Goal: Find specific fact: Find contact information

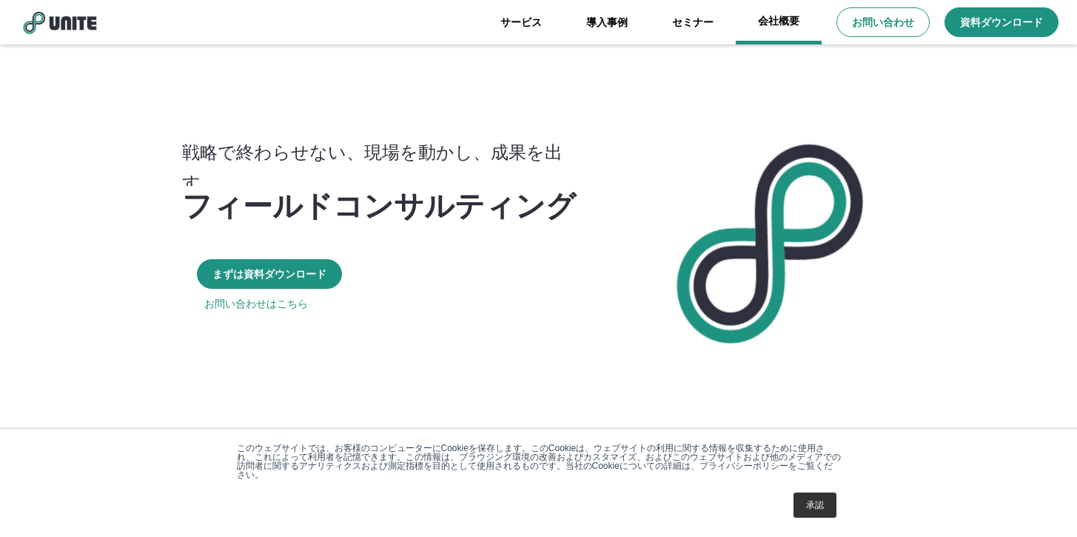
click at [773, 26] on link "会社概要" at bounding box center [779, 22] width 86 height 44
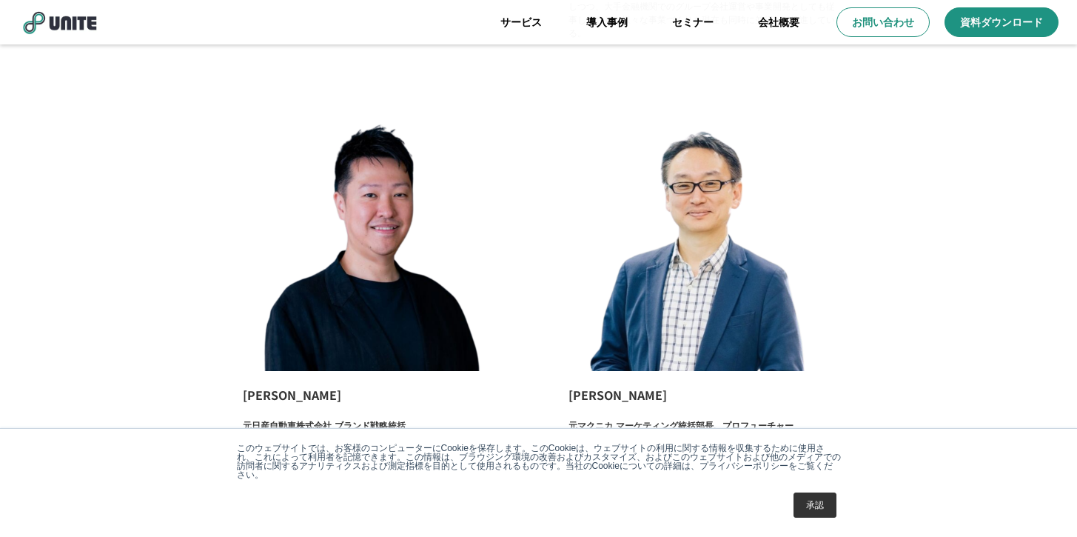
scroll to position [2477, 0]
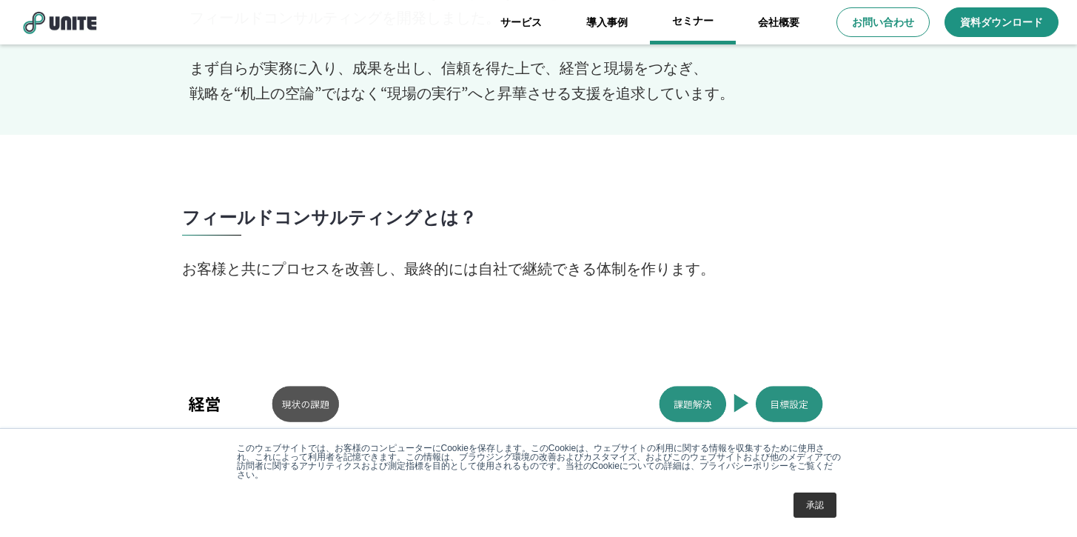
scroll to position [821, 0]
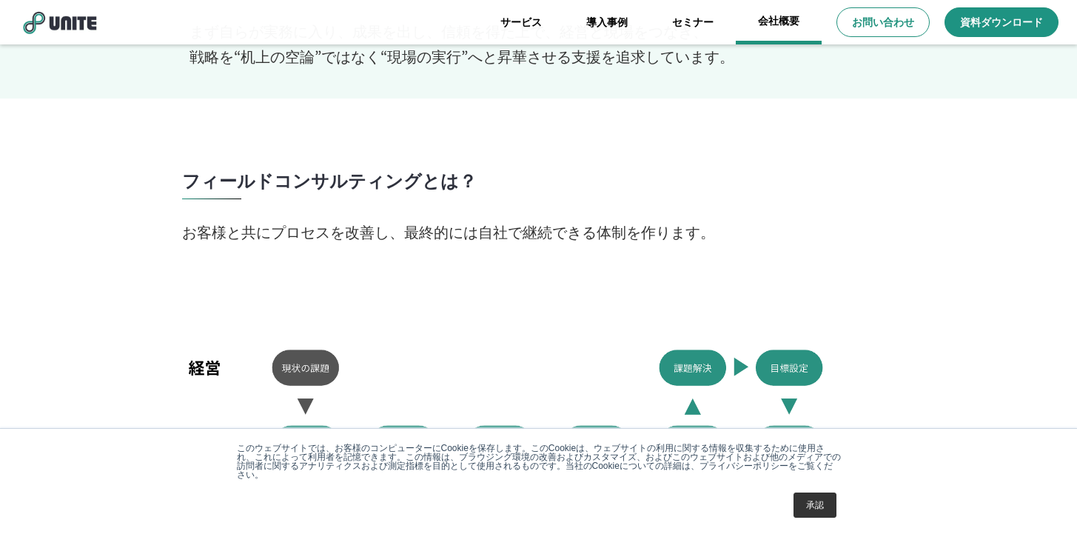
click at [793, 22] on link "会社概要" at bounding box center [779, 22] width 86 height 44
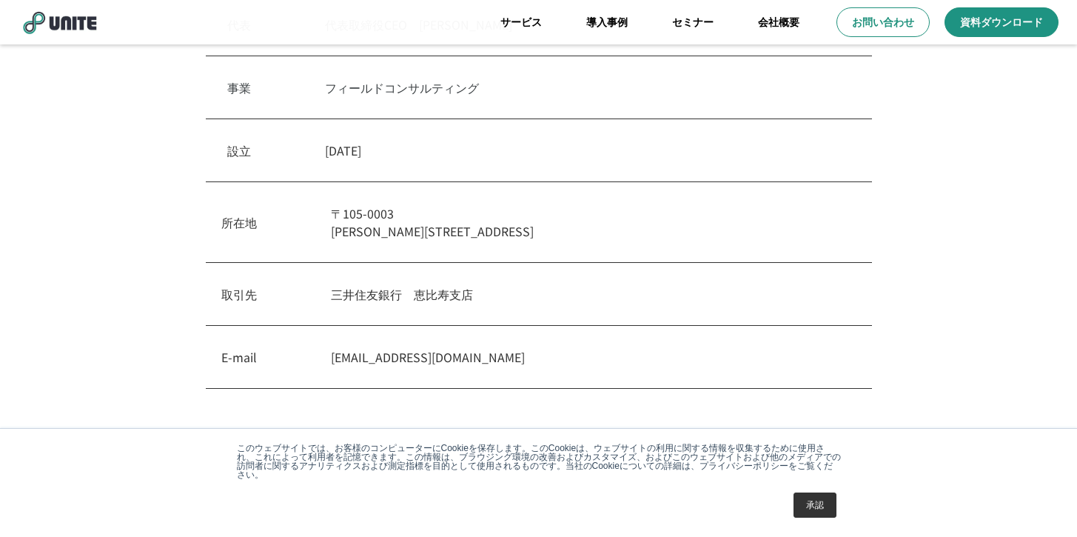
click at [323, 75] on div "事業　 フィールドコンサルティング" at bounding box center [539, 87] width 666 height 63
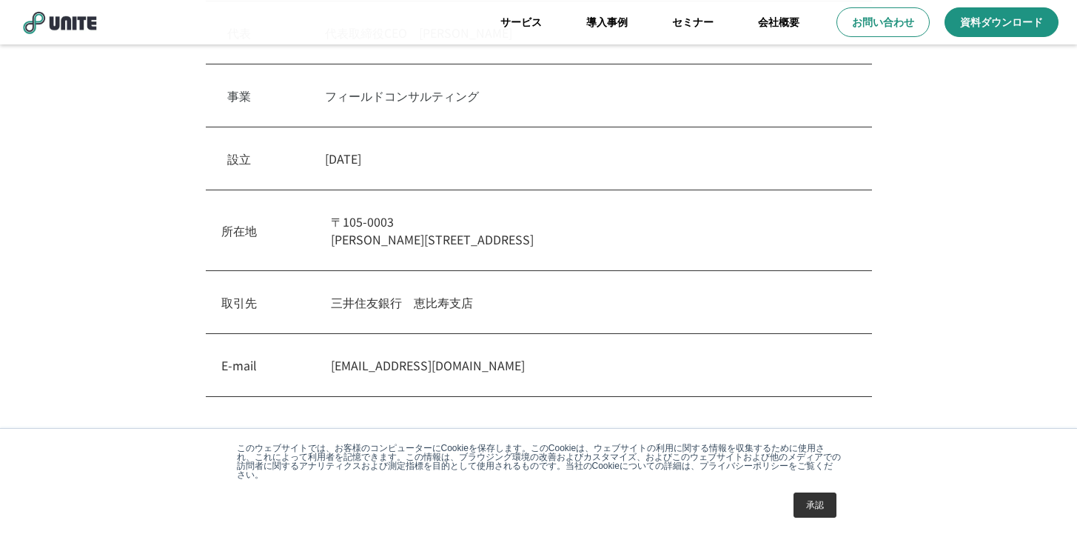
scroll to position [357, 0]
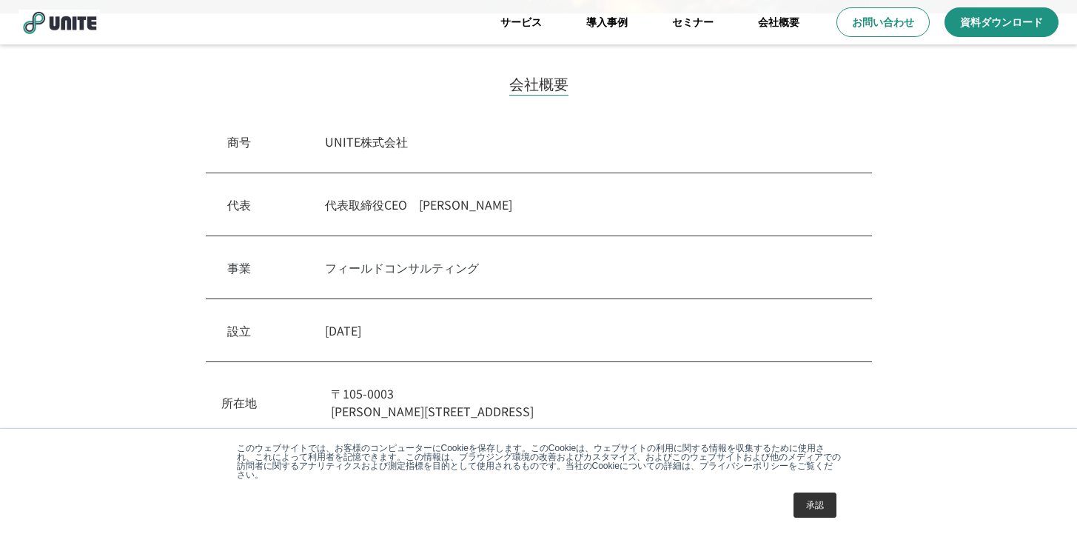
click at [322, 144] on div "商号　 UNITE株式会社" at bounding box center [539, 141] width 666 height 63
drag, startPoint x: 323, startPoint y: 144, endPoint x: 466, endPoint y: 143, distance: 143.6
click at [466, 143] on div "商号　 UNITE株式会社" at bounding box center [539, 141] width 666 height 63
copy p "UNITE株式会社"
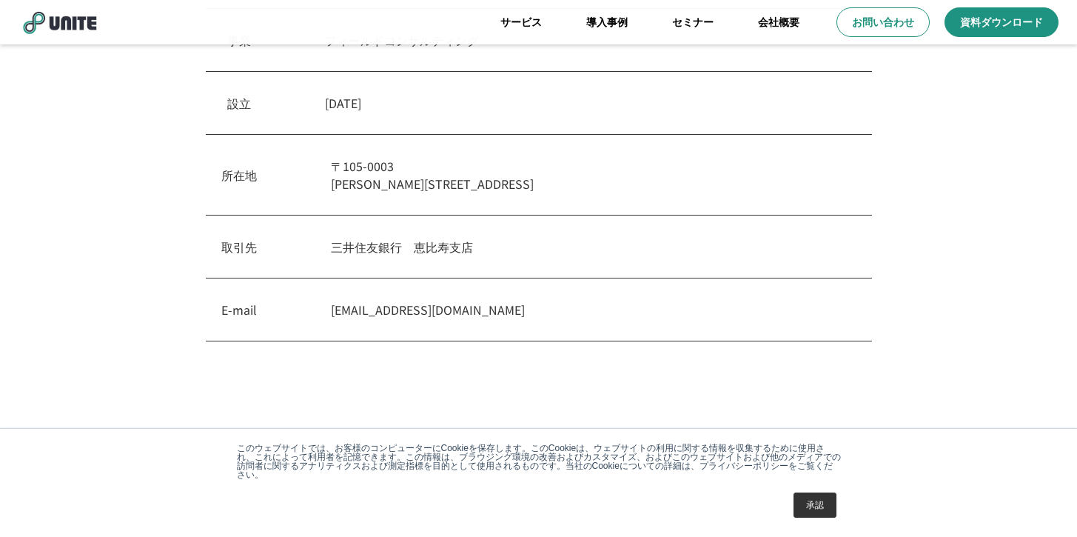
scroll to position [660, 0]
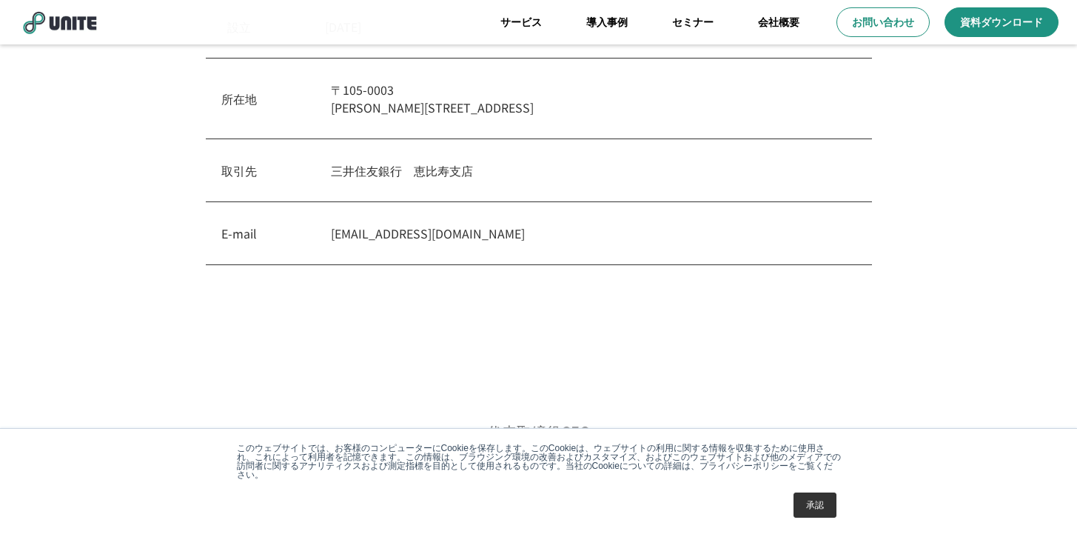
click at [332, 126] on div "所在地 〒105-0003 東京都港区西新橋1-18-6　クロスオフィス内幸町" at bounding box center [539, 98] width 666 height 81
drag, startPoint x: 329, startPoint y: 109, endPoint x: 399, endPoint y: 112, distance: 69.7
click at [399, 112] on div "所在地 〒105-0003 東京都港区西新橋1-18-6　クロスオフィス内幸町" at bounding box center [539, 98] width 666 height 81
copy p "東京都港区西"
click at [428, 109] on p "〒105-0003 東京都港区西新橋1-18-6　クロスオフィス内幸町" at bounding box center [593, 99] width 525 height 36
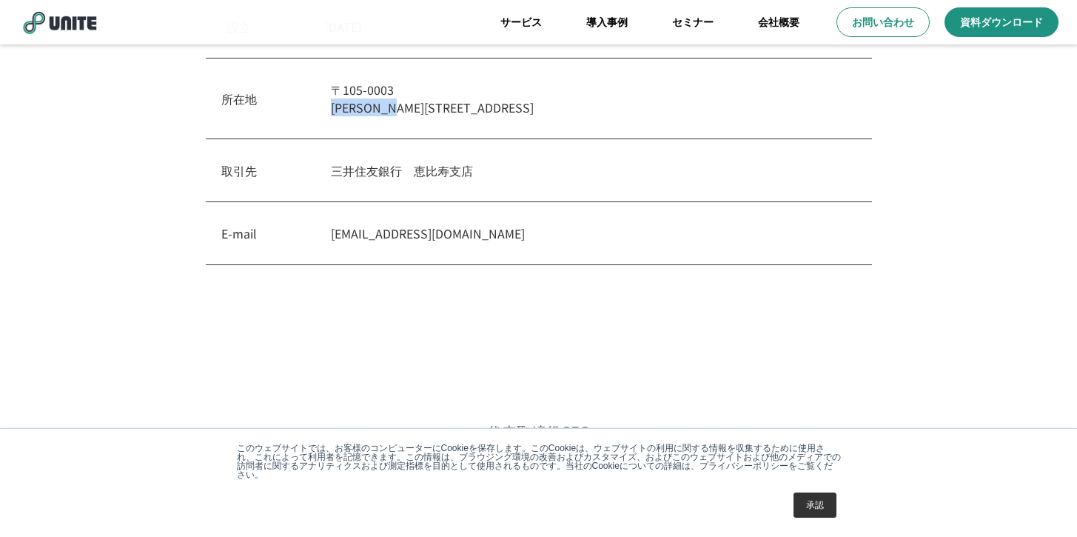
copy p "東京都港区西新橋1"
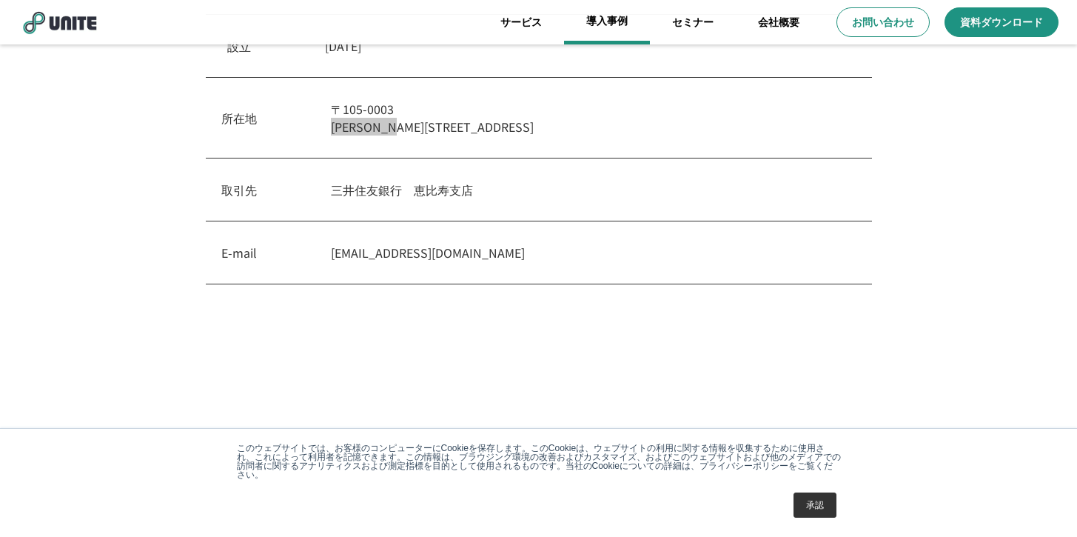
scroll to position [637, 0]
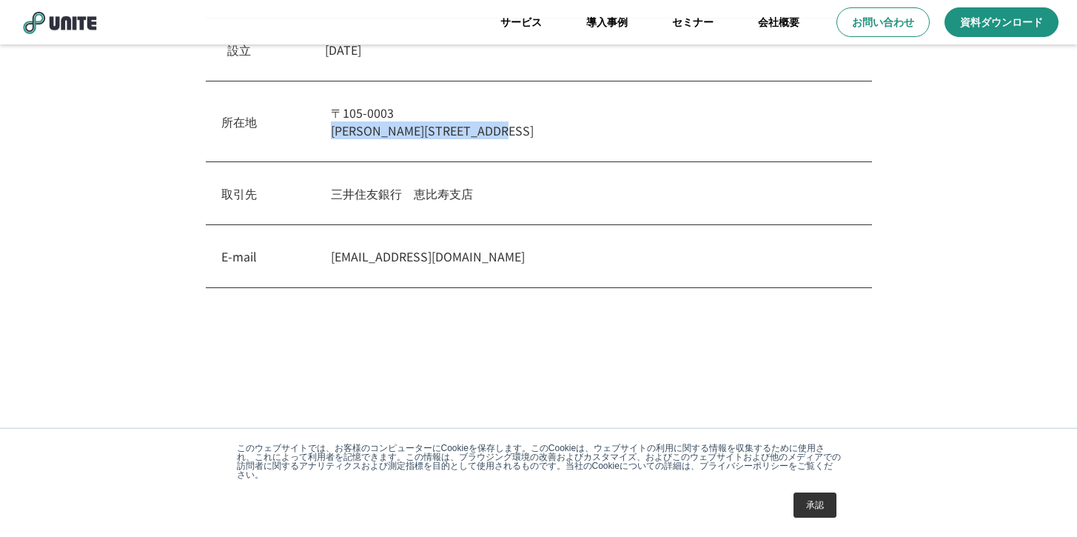
drag, startPoint x: 329, startPoint y: 130, endPoint x: 618, endPoint y: 130, distance: 288.6
click at [618, 130] on div "所在地 〒105-0003 東京都港区西新橋1-18-6　クロスオフィス内幸町" at bounding box center [539, 121] width 666 height 81
copy p "[PERSON_NAME][STREET_ADDRESS]オフィス内幸町"
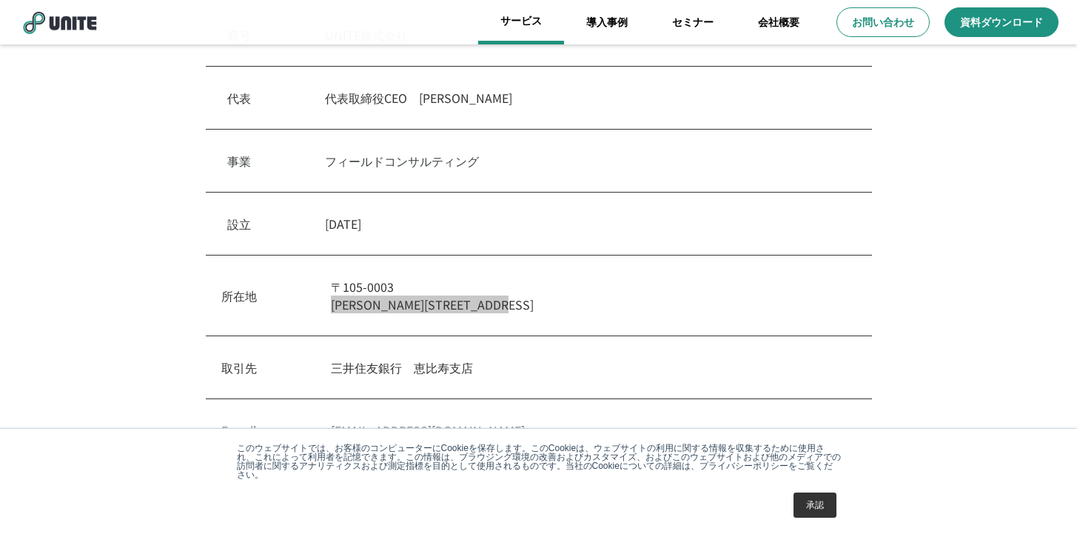
scroll to position [460, 0]
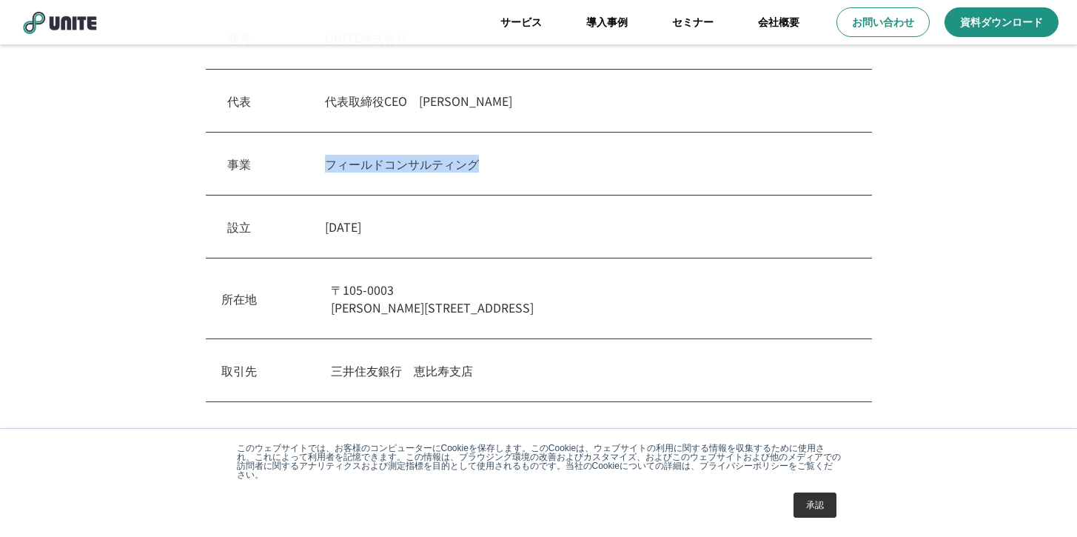
drag, startPoint x: 360, startPoint y: 164, endPoint x: 554, endPoint y: 165, distance: 193.1
click at [554, 166] on p "フィールドコンサルティング" at bounding box center [587, 164] width 525 height 18
copy p "フィールドコンサルティング"
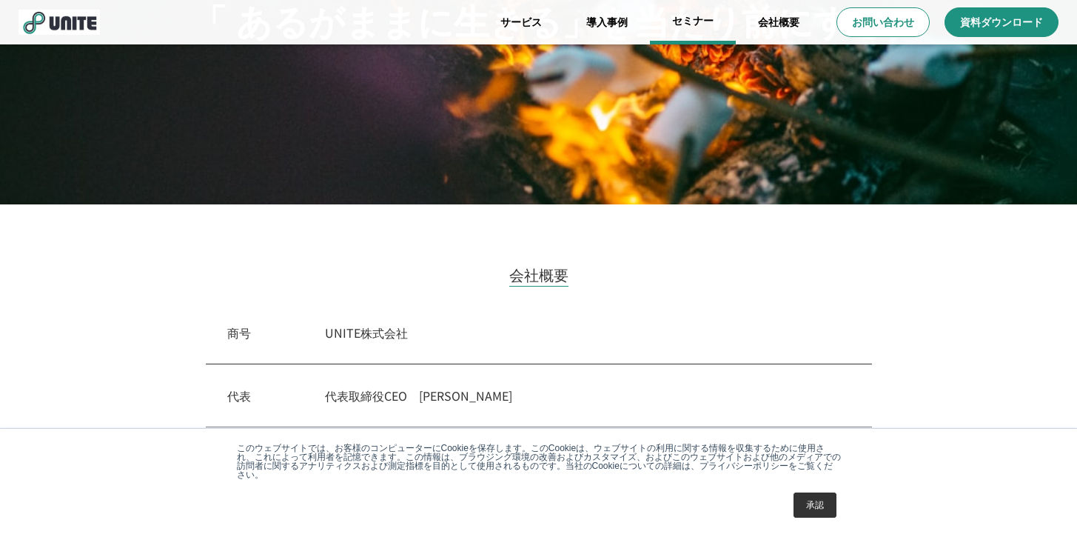
scroll to position [0, 0]
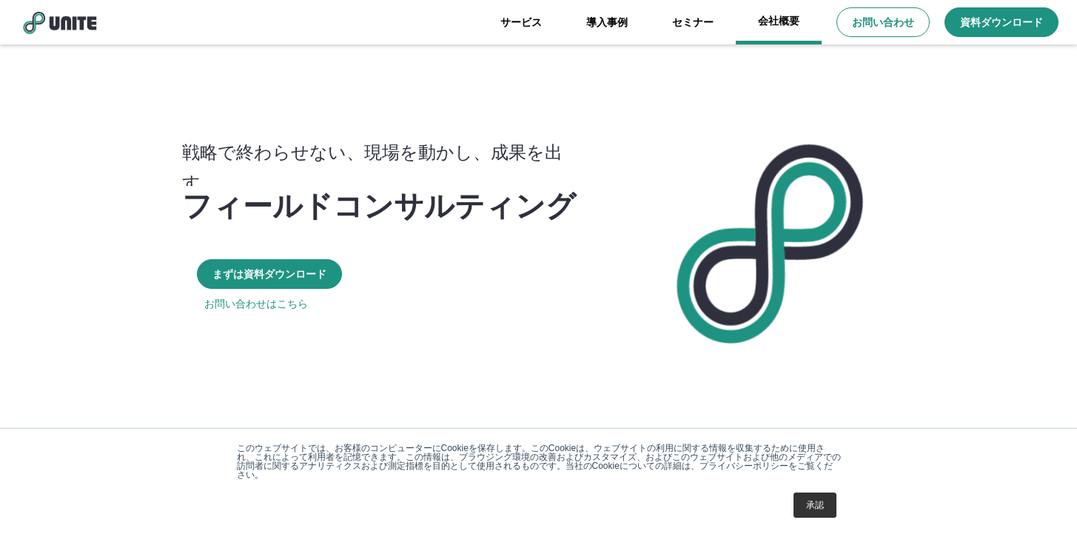
click at [793, 25] on link "会社概要" at bounding box center [779, 22] width 86 height 44
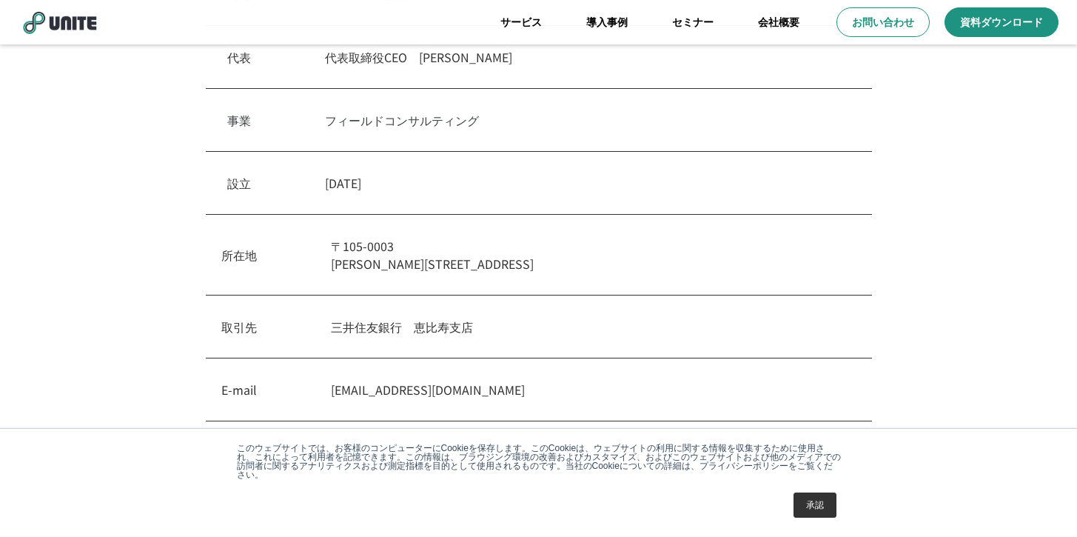
scroll to position [383, 0]
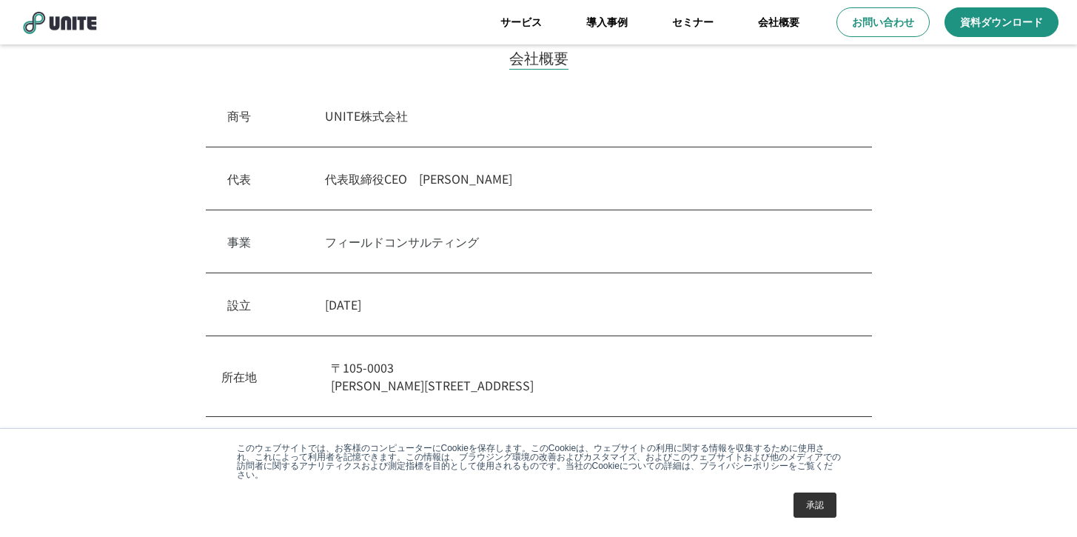
click at [331, 115] on p "UNITE株式会社" at bounding box center [587, 116] width 525 height 18
drag, startPoint x: 333, startPoint y: 117, endPoint x: 480, endPoint y: 116, distance: 146.5
click at [463, 112] on p "UNITE株式会社" at bounding box center [587, 116] width 525 height 18
copy p "UNITE株式会社"
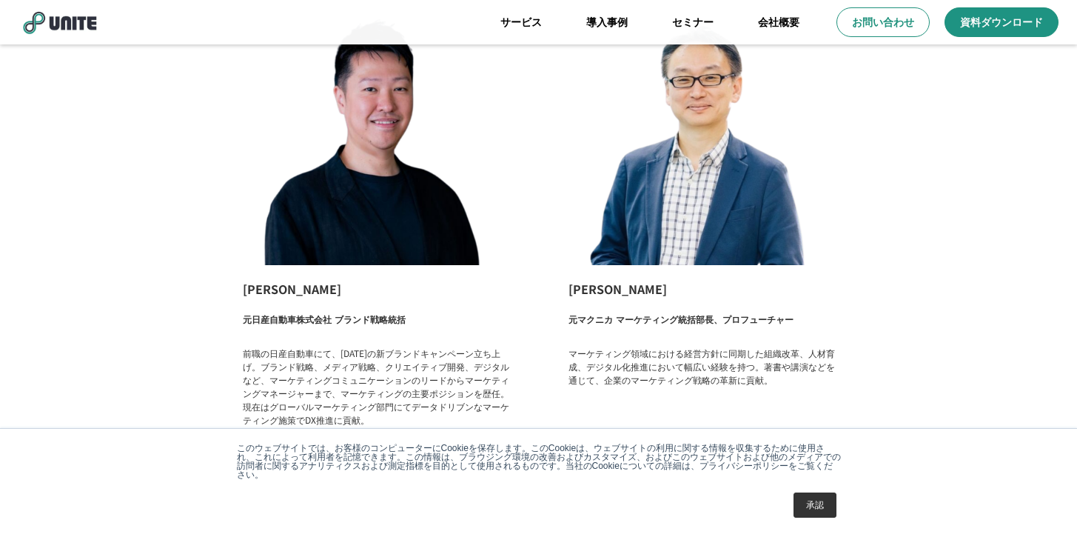
scroll to position [2477, 0]
